Goal: Task Accomplishment & Management: Use online tool/utility

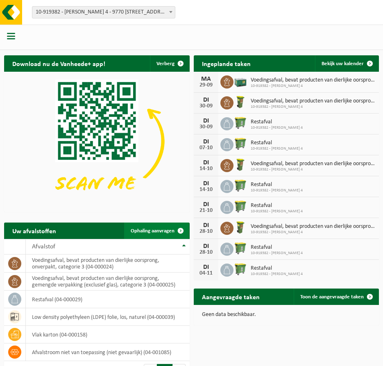
click at [148, 232] on span "Ophaling aanvragen" at bounding box center [153, 230] width 44 height 5
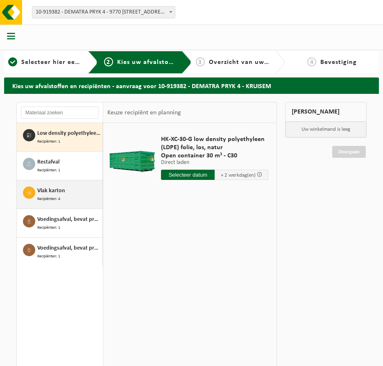
click at [50, 192] on span "Vlak karton" at bounding box center [51, 190] width 28 height 9
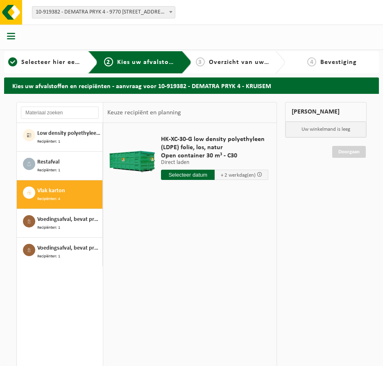
click at [49, 191] on span "Vlak karton" at bounding box center [51, 190] width 28 height 9
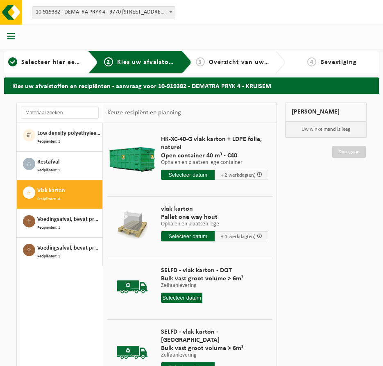
click at [183, 176] on input "text" at bounding box center [188, 175] width 54 height 10
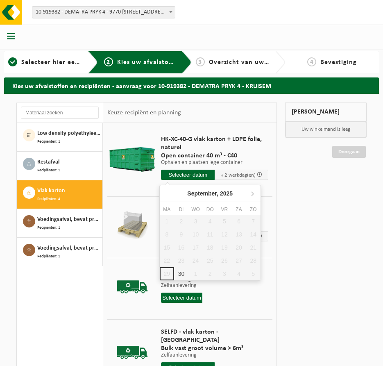
click at [183, 175] on input "text" at bounding box center [188, 175] width 54 height 10
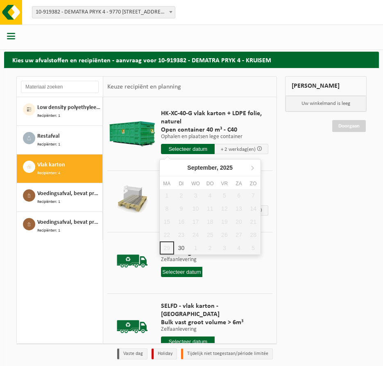
scroll to position [57, 0]
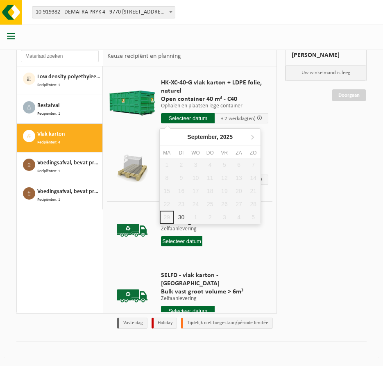
click at [195, 119] on input "text" at bounding box center [188, 118] width 54 height 10
click at [197, 119] on input "text" at bounding box center [188, 118] width 54 height 10
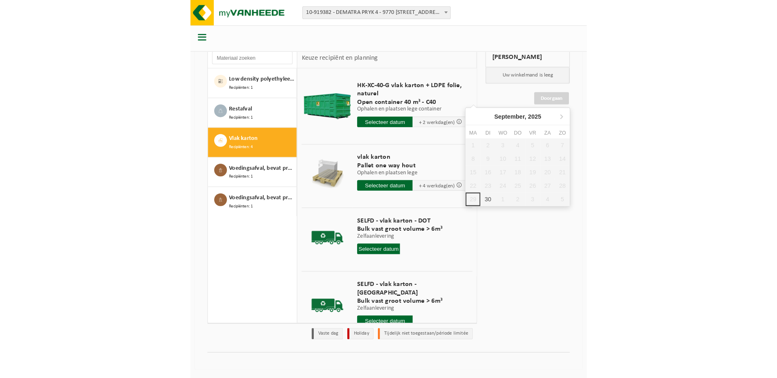
scroll to position [22, 0]
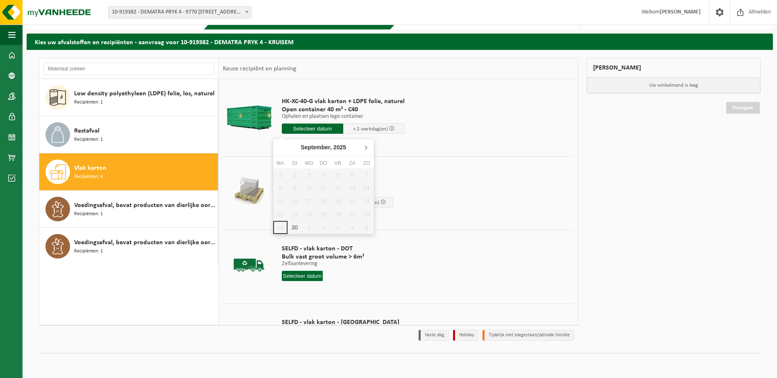
click at [367, 145] on icon at bounding box center [365, 147] width 13 height 13
click at [337, 176] on div "3" at bounding box center [337, 175] width 14 height 13
type input "Van 2025-10-03"
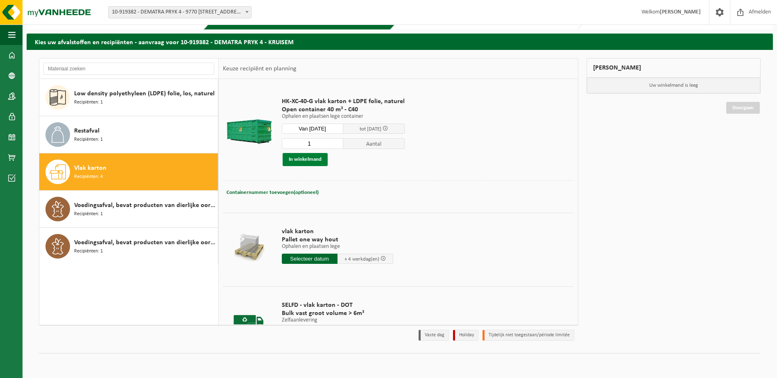
click at [305, 158] on button "In winkelmand" at bounding box center [305, 159] width 45 height 13
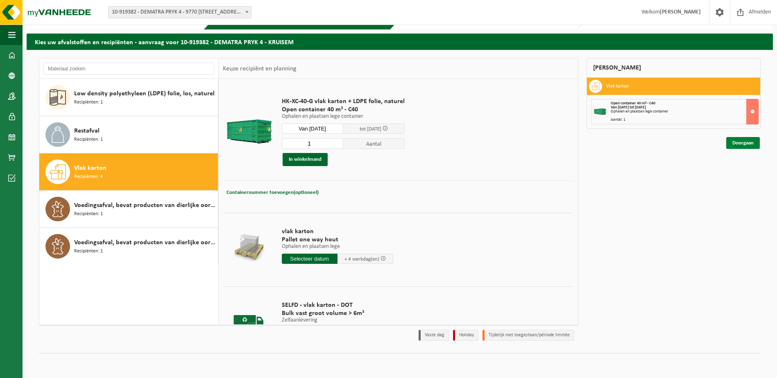
click at [382, 141] on link "Doorgaan" at bounding box center [743, 143] width 34 height 12
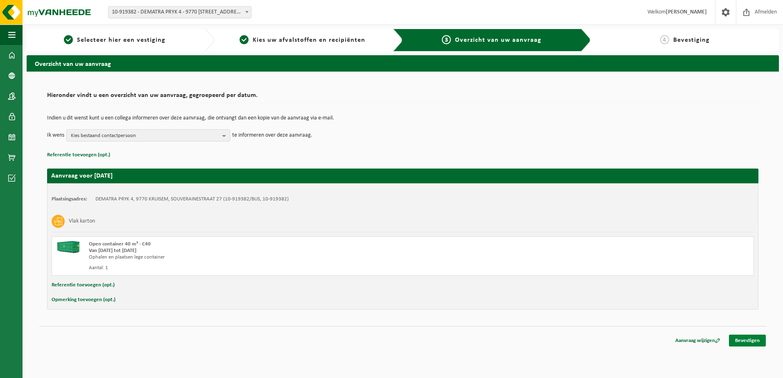
click at [742, 341] on link "Bevestigen" at bounding box center [747, 341] width 37 height 12
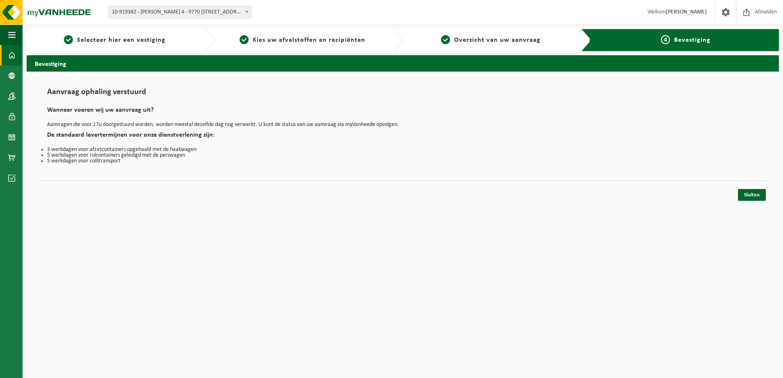
click at [14, 54] on span at bounding box center [11, 55] width 7 height 20
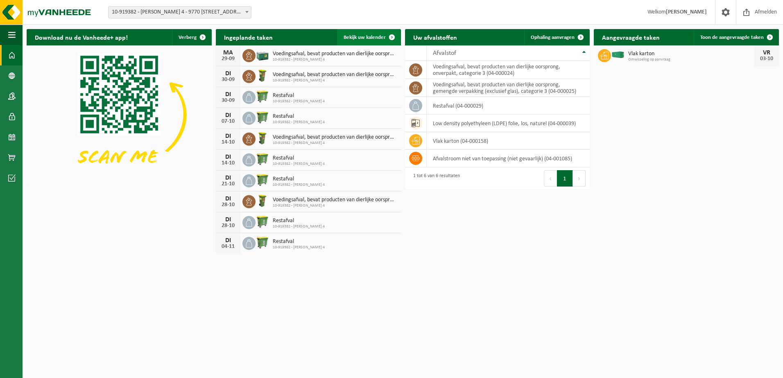
click at [395, 35] on span at bounding box center [392, 37] width 16 height 16
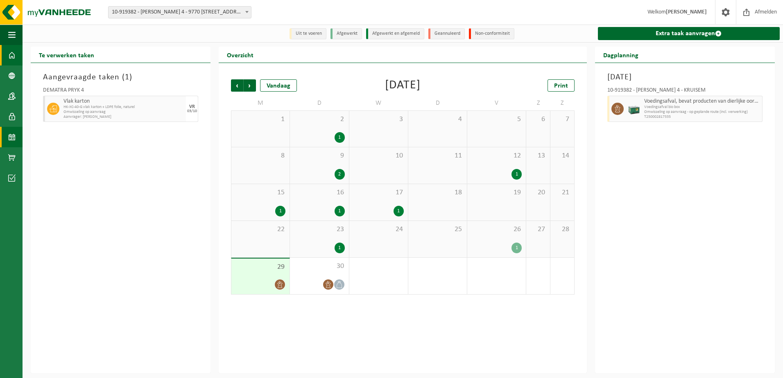
click at [16, 54] on link "Dashboard" at bounding box center [11, 55] width 23 height 20
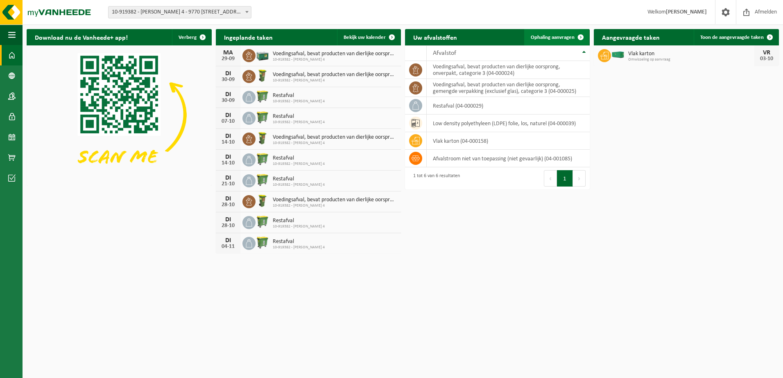
click at [554, 36] on span "Ophaling aanvragen" at bounding box center [553, 37] width 44 height 5
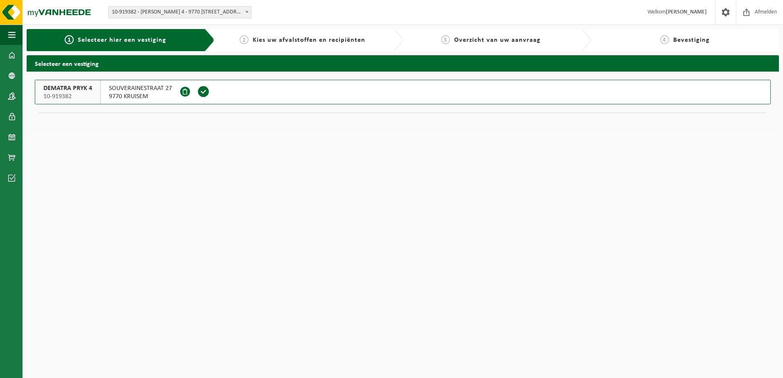
click at [203, 88] on span at bounding box center [203, 92] width 12 height 12
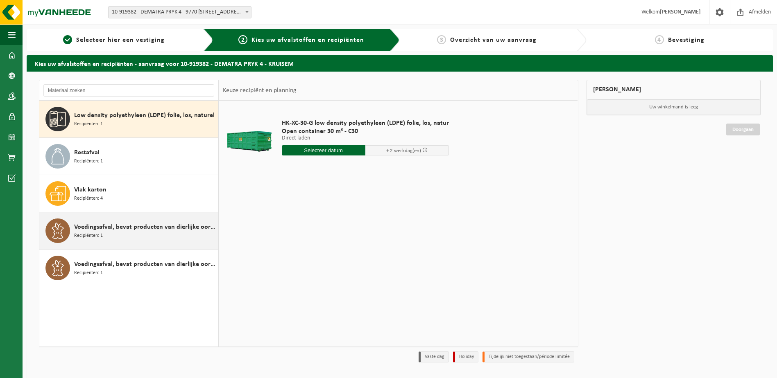
click at [121, 233] on div "Voedingsafval, bevat producten van dierlijke oorsprong, gemengde verpakking (ex…" at bounding box center [145, 231] width 142 height 25
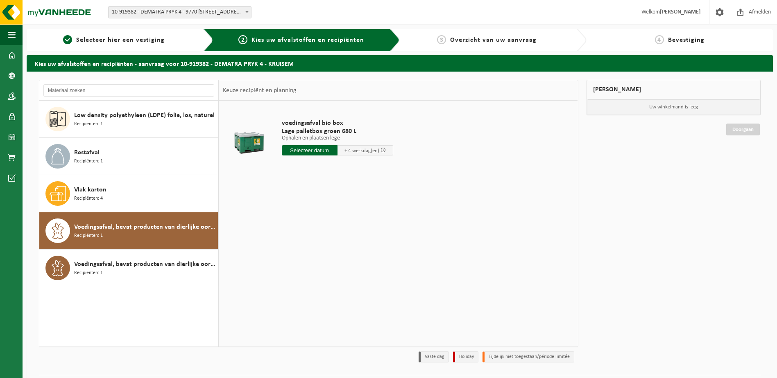
click at [309, 148] on input "text" at bounding box center [310, 150] width 56 height 10
click at [378, 169] on icon at bounding box center [374, 169] width 13 height 13
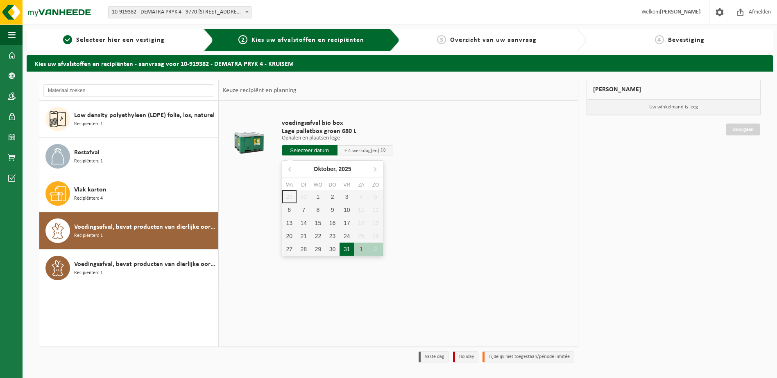
click at [347, 249] on div "31" at bounding box center [346, 249] width 14 height 13
type input "Van 2025-10-31"
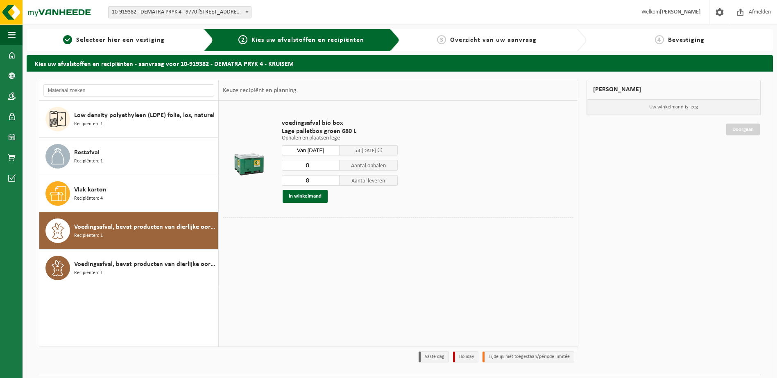
click at [313, 165] on input "8" at bounding box center [311, 165] width 58 height 11
type input "6"
click at [319, 179] on input "8" at bounding box center [311, 180] width 58 height 11
type input "6"
click at [311, 196] on button "In winkelmand" at bounding box center [305, 196] width 45 height 13
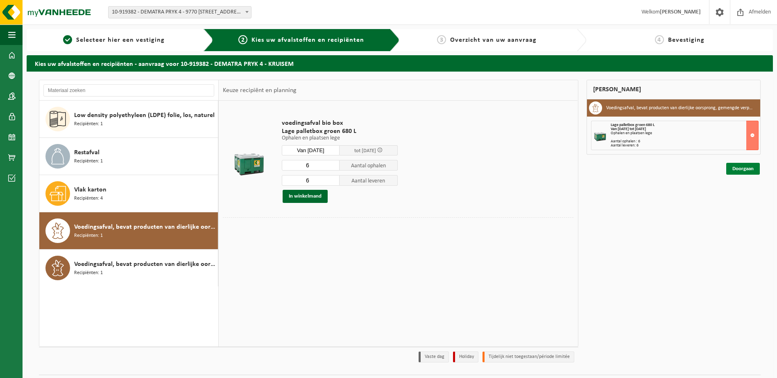
click at [733, 170] on link "Doorgaan" at bounding box center [743, 169] width 34 height 12
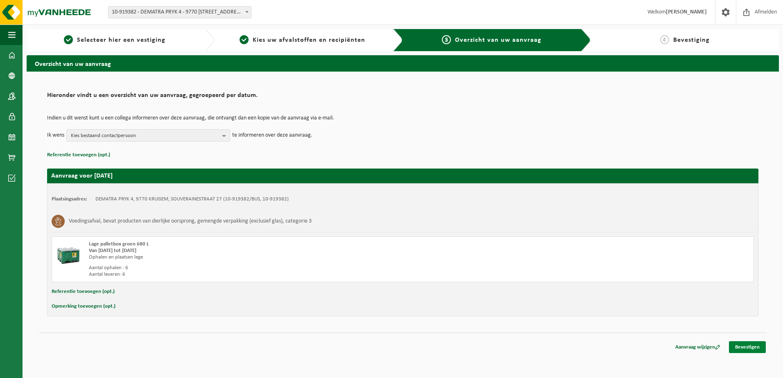
click at [749, 349] on link "Bevestigen" at bounding box center [747, 348] width 37 height 12
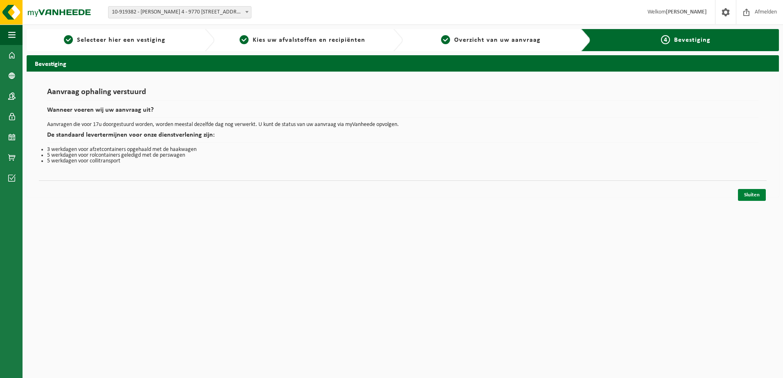
click at [752, 192] on link "Sluiten" at bounding box center [752, 195] width 28 height 12
